Goal: Use online tool/utility: Utilize a website feature to perform a specific function

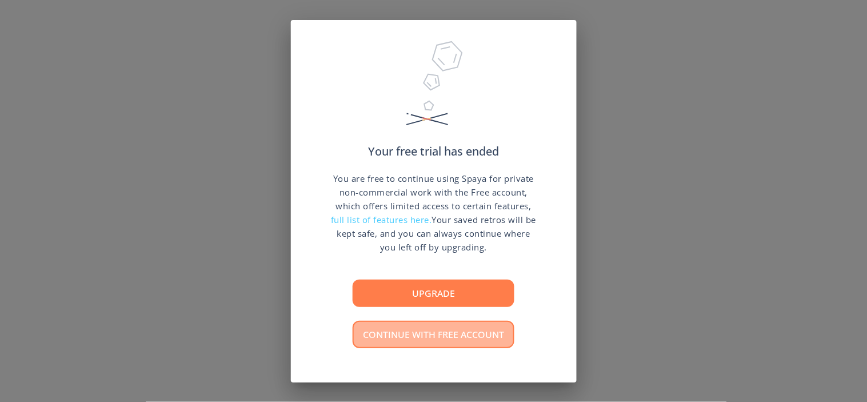
click at [478, 329] on button "Continue with free account" at bounding box center [434, 334] width 162 height 27
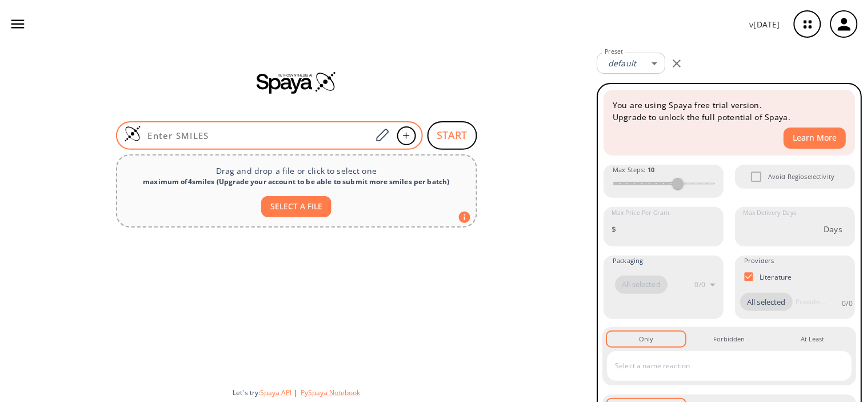
click at [189, 136] on input at bounding box center [256, 135] width 231 height 11
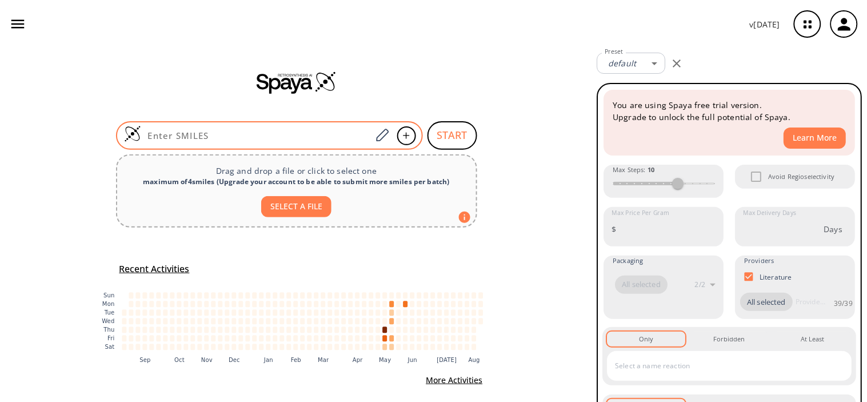
click at [263, 135] on input at bounding box center [256, 135] width 231 height 11
paste input "O=C(O)C1=CC(/N=N/C2=CC=C(S(=O)(NC3=NC=CC=C3)=O)C=C2C4=CC=C(S(=O)(NC5=NC=CC=C5)=…"
type input "O=C(O)C1=CC(/N=N/C2=CC=C(S(=O)(NC3=NC=CC=C3)=O)C=C2C4=CC=C(S(=O)(NC5=NC=CC=C5)=…"
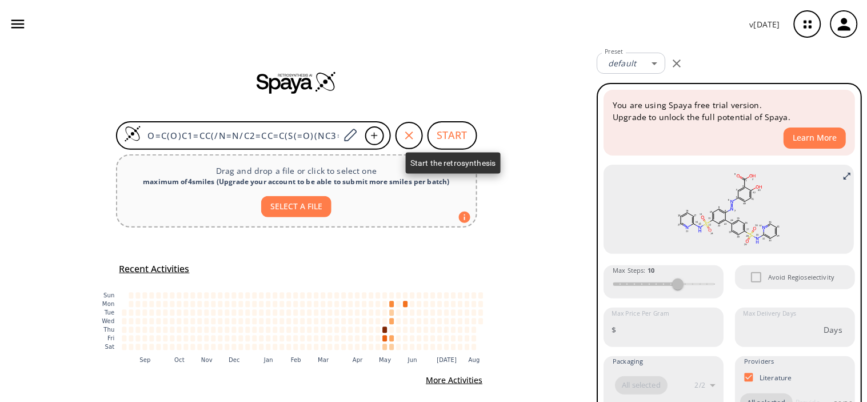
click at [435, 134] on button "START" at bounding box center [452, 135] width 50 height 29
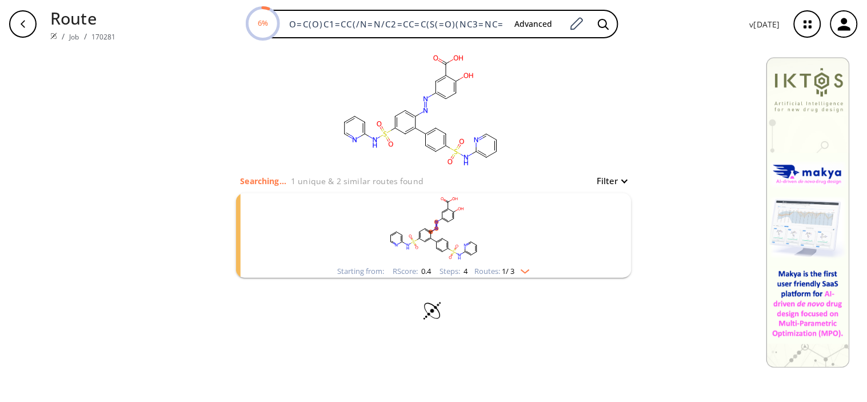
click at [522, 267] on img "clusters" at bounding box center [522, 269] width 15 height 9
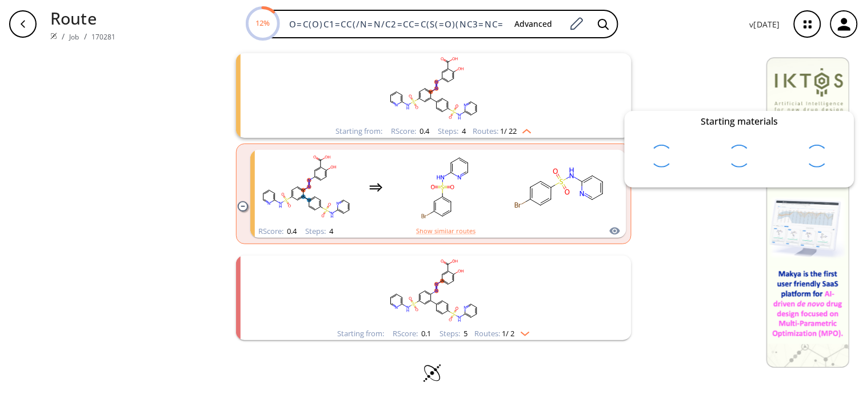
scroll to position [141, 0]
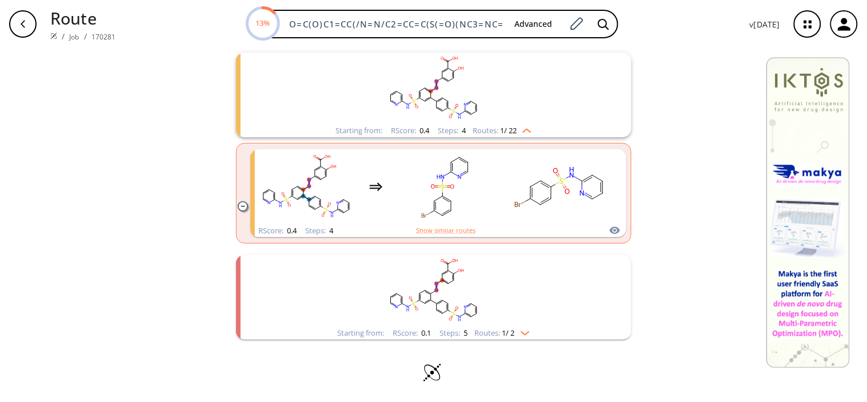
click at [527, 328] on img "clusters" at bounding box center [522, 330] width 15 height 9
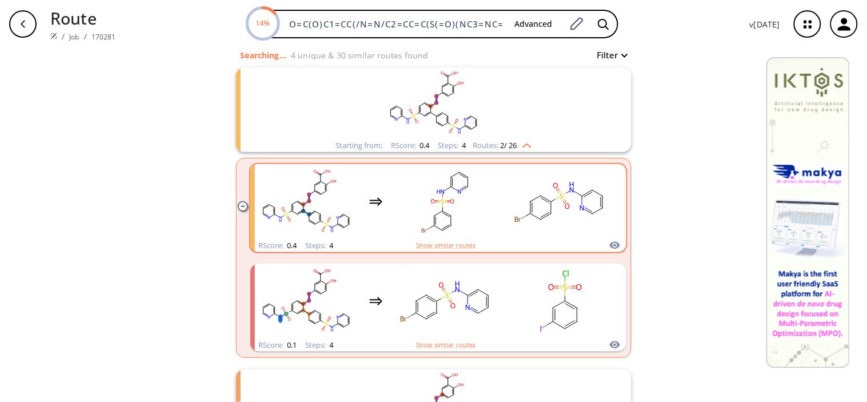
scroll to position [127, 0]
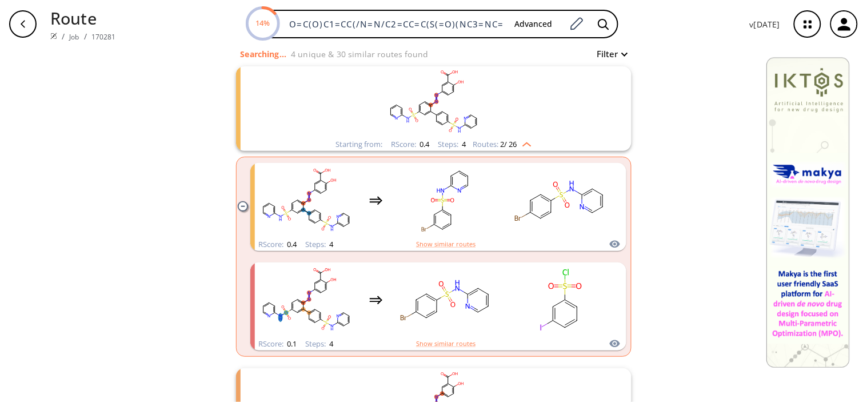
click at [384, 123] on rect "clusters" at bounding box center [433, 101] width 297 height 71
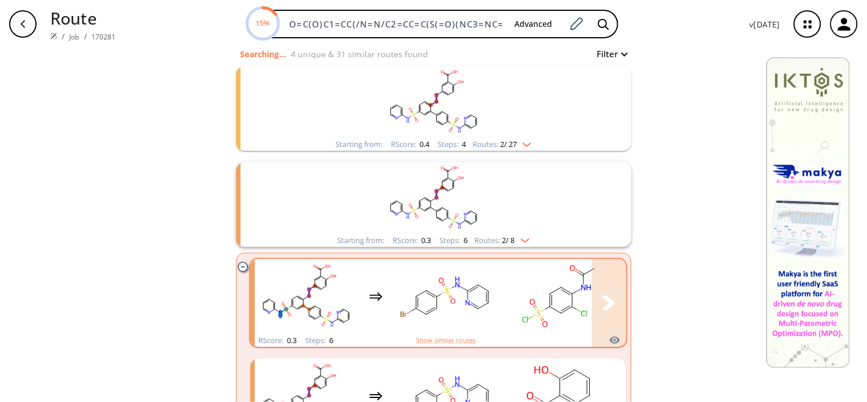
click at [423, 290] on ellipse "clusters" at bounding box center [426, 290] width 7 height 7
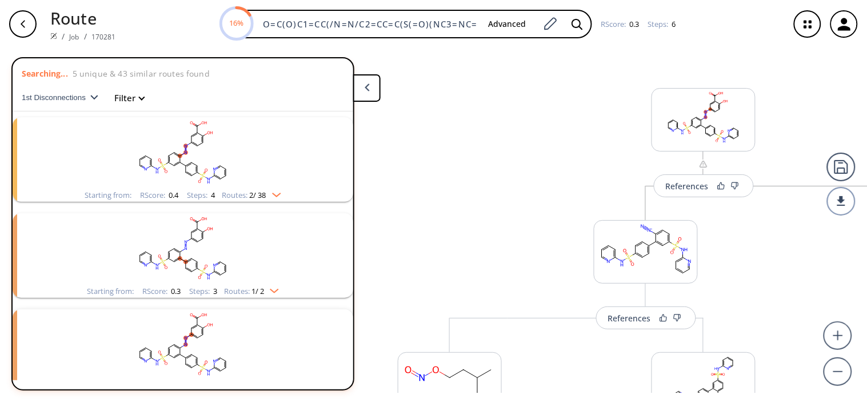
click at [23, 27] on icon "button" at bounding box center [22, 23] width 9 height 9
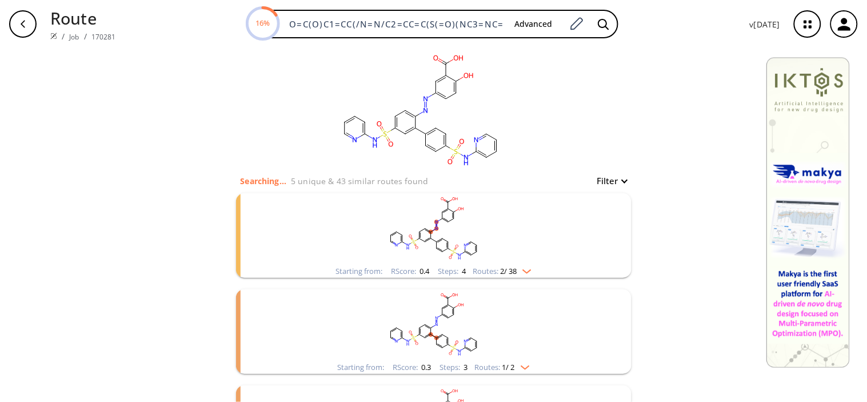
click at [452, 239] on rect "clusters" at bounding box center [433, 228] width 297 height 71
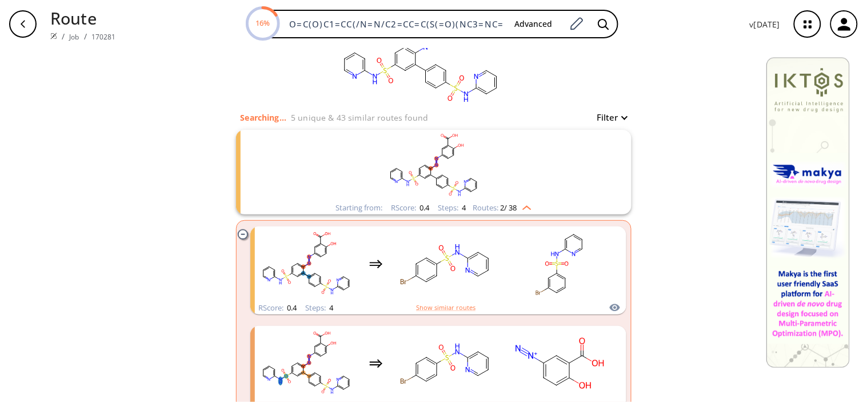
scroll to position [127, 0]
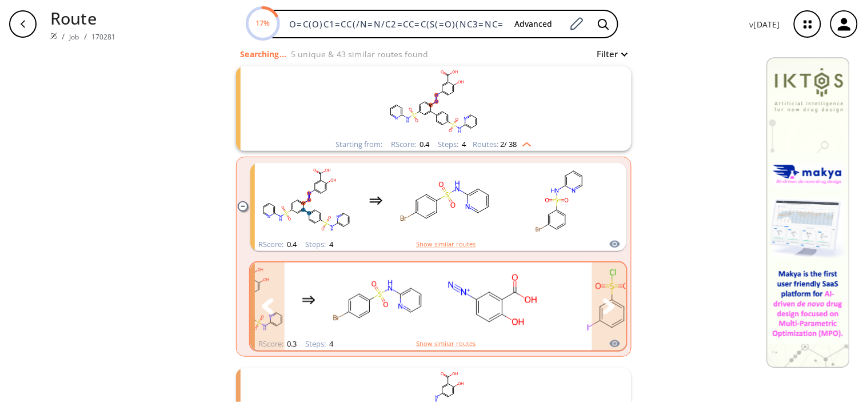
click at [598, 301] on button "clusters" at bounding box center [609, 306] width 34 height 88
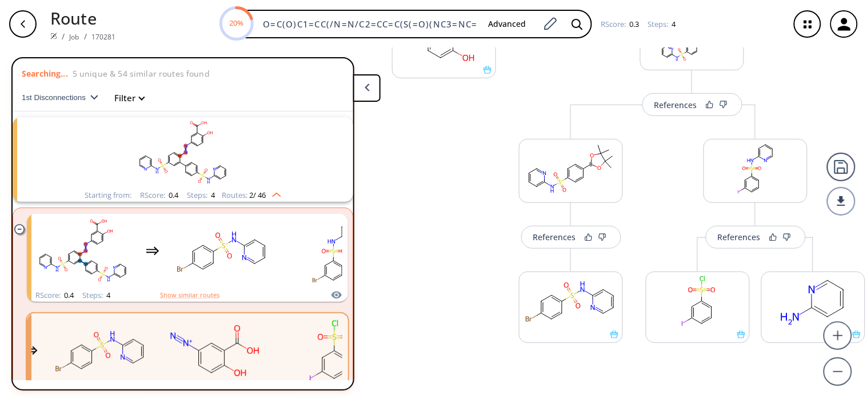
scroll to position [191, 0]
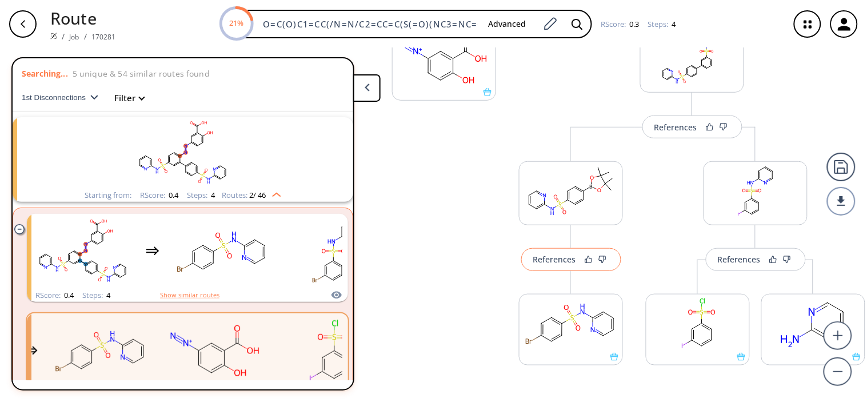
click at [557, 266] on button "References" at bounding box center [571, 259] width 100 height 23
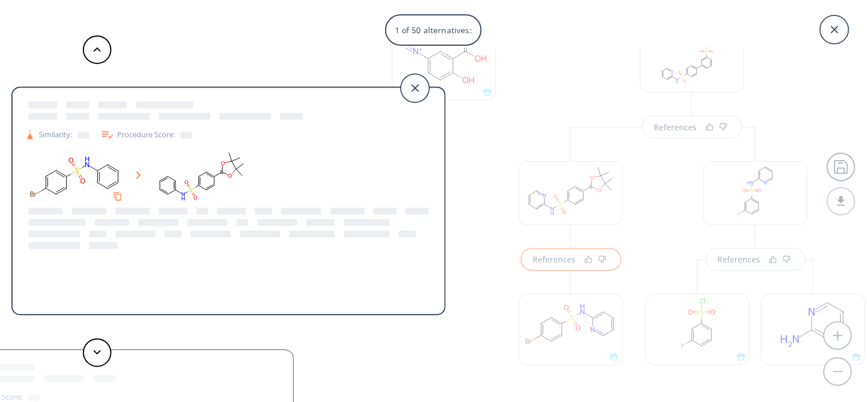
click at [132, 133] on div "Procedure Score:" at bounding box center [146, 135] width 91 height 14
click at [190, 184] on rect at bounding box center [201, 176] width 103 height 58
click at [201, 182] on rect at bounding box center [201, 176] width 103 height 58
click at [114, 173] on rect at bounding box center [75, 176] width 103 height 58
click at [138, 173] on polygon at bounding box center [138, 174] width 5 height 7
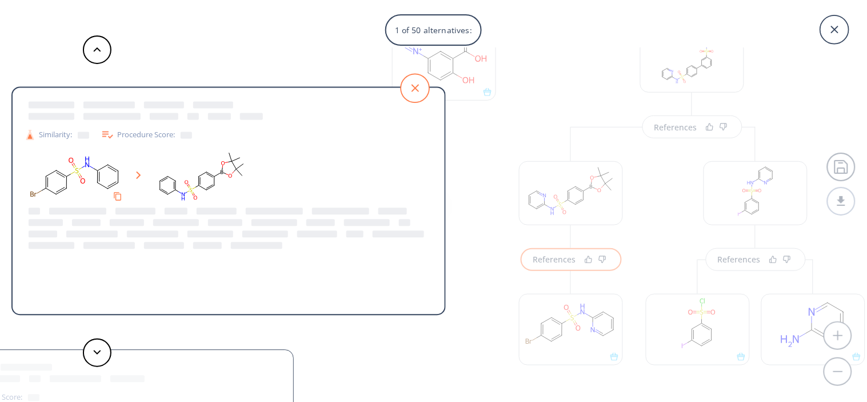
click at [413, 86] on icon at bounding box center [414, 88] width 29 height 29
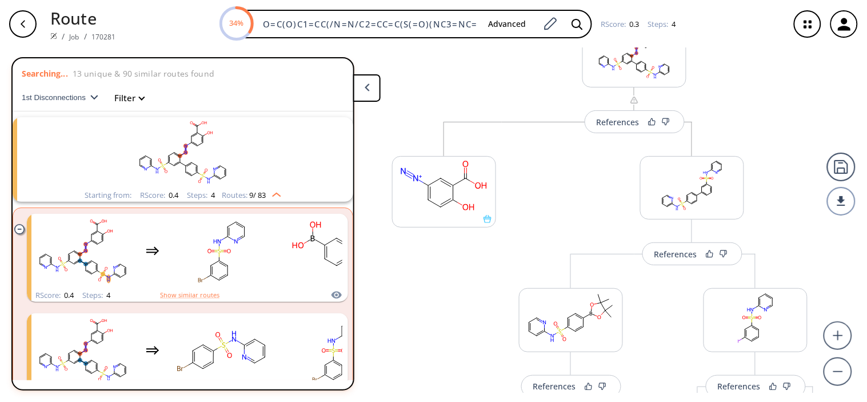
scroll to position [1, 0]
